Goal: Check status: Check status

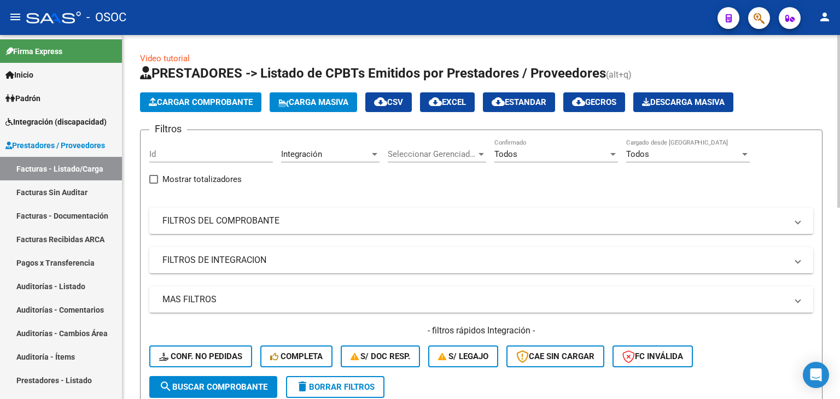
scroll to position [304, 0]
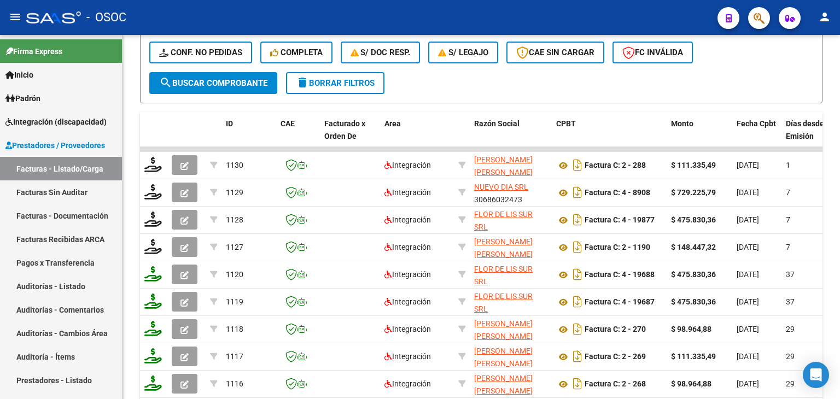
click at [761, 9] on span "button" at bounding box center [758, 18] width 11 height 22
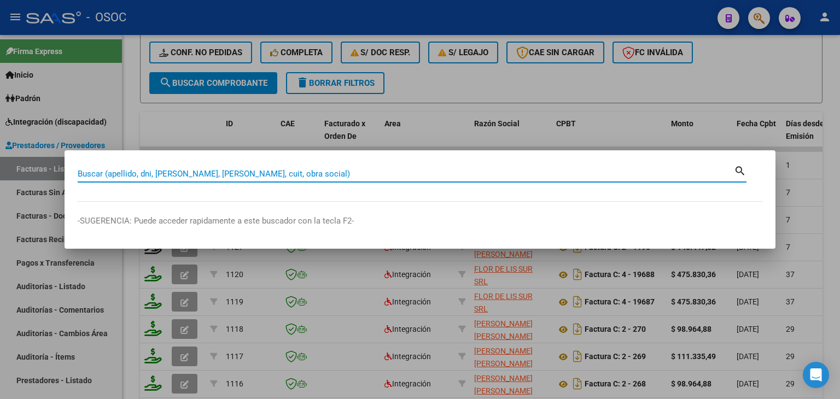
paste input "27948733175"
type input "27948733175"
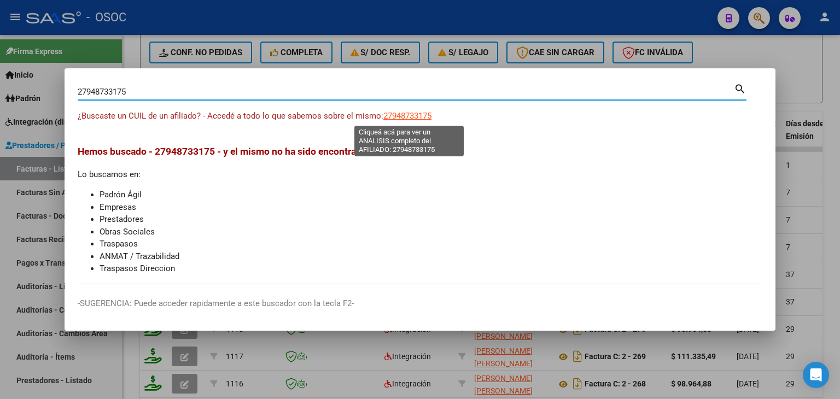
click at [402, 118] on span "27948733175" at bounding box center [407, 116] width 48 height 10
type textarea "27948733175"
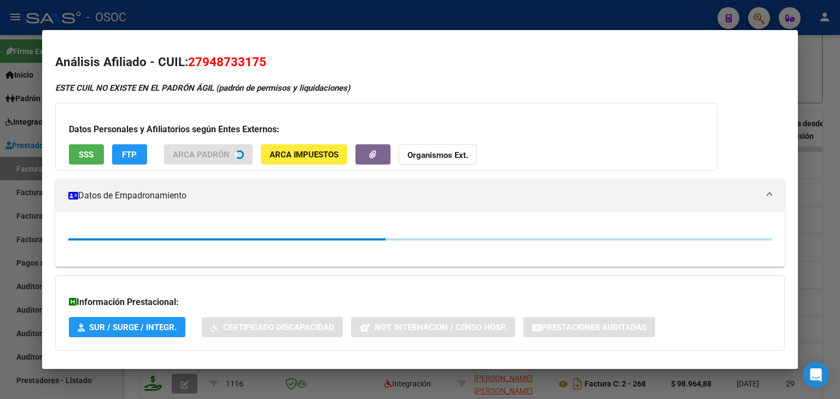
click at [81, 156] on span "SSS" at bounding box center [86, 155] width 15 height 10
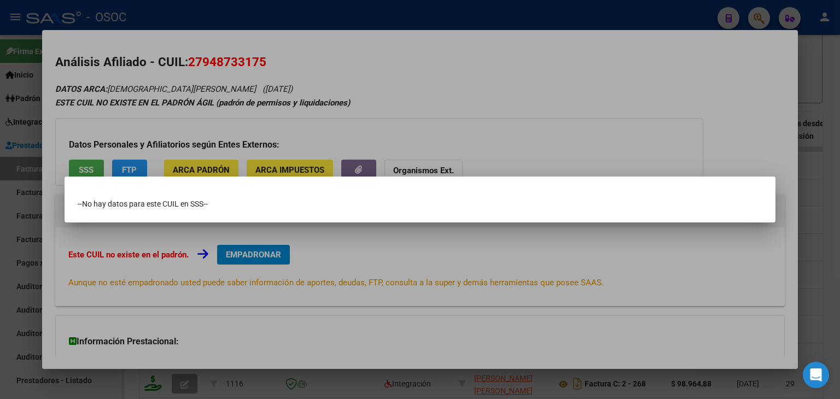
click at [368, 258] on div at bounding box center [420, 199] width 840 height 399
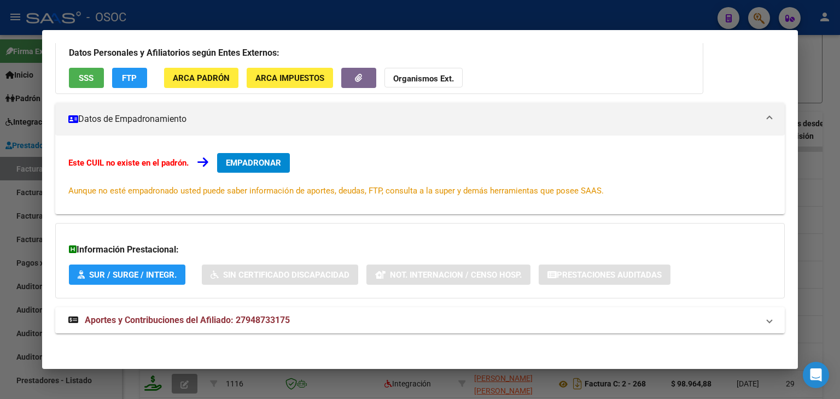
scroll to position [93, 0]
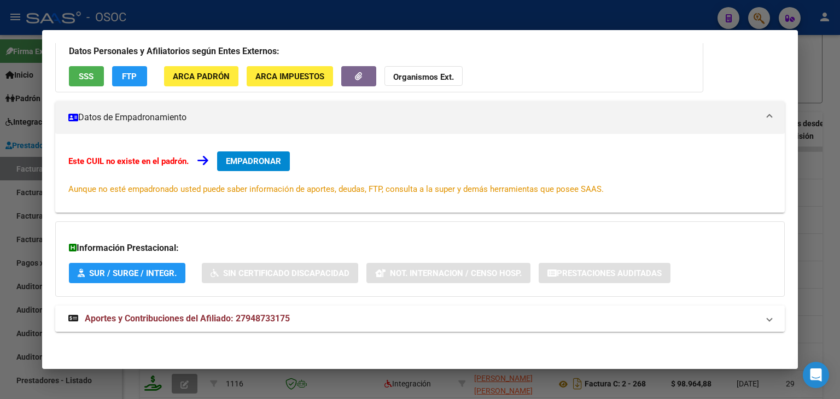
click at [280, 311] on mat-expansion-panel-header "Aportes y Contribuciones del Afiliado: 27948733175" at bounding box center [419, 319] width 729 height 26
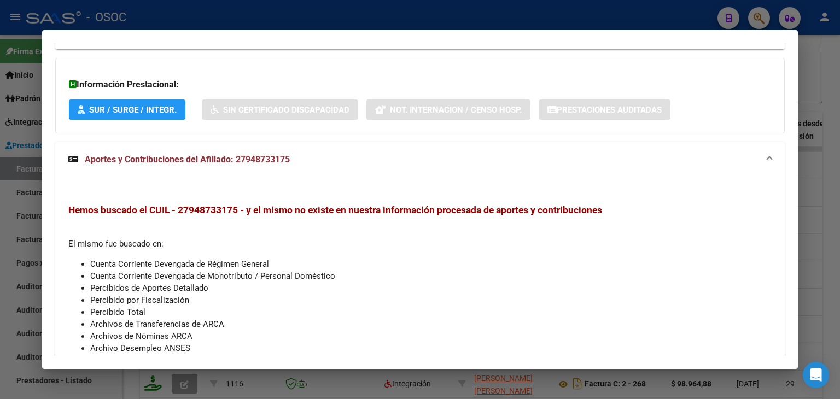
scroll to position [318, 0]
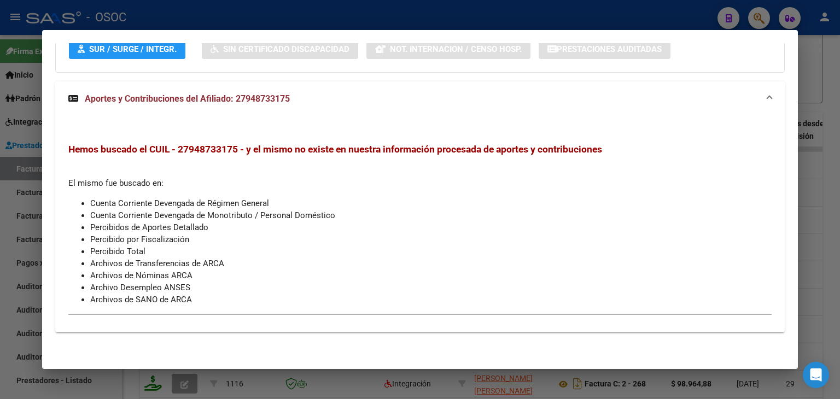
click at [829, 191] on div at bounding box center [420, 199] width 840 height 399
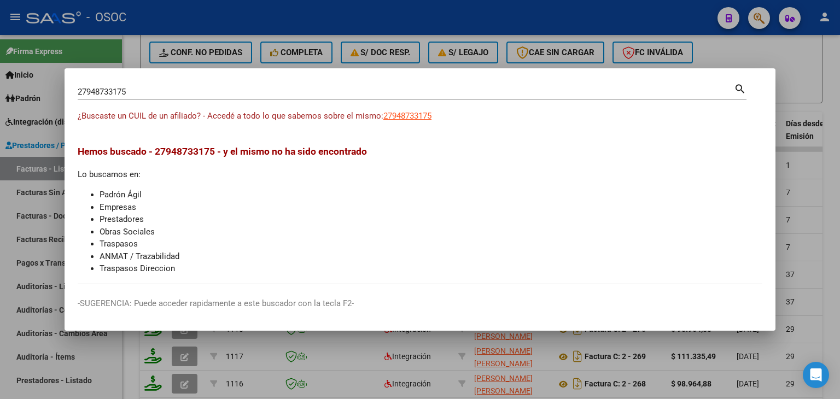
click at [329, 14] on div at bounding box center [420, 199] width 840 height 399
